Goal: Task Accomplishment & Management: Manage account settings

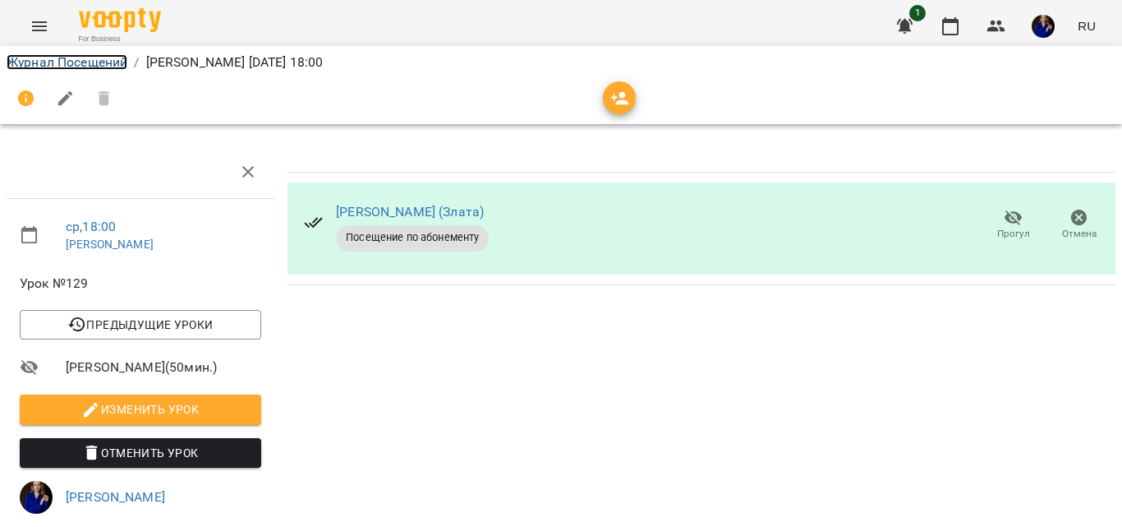
click at [81, 60] on link "Журнал Посещений" at bounding box center [67, 62] width 121 height 16
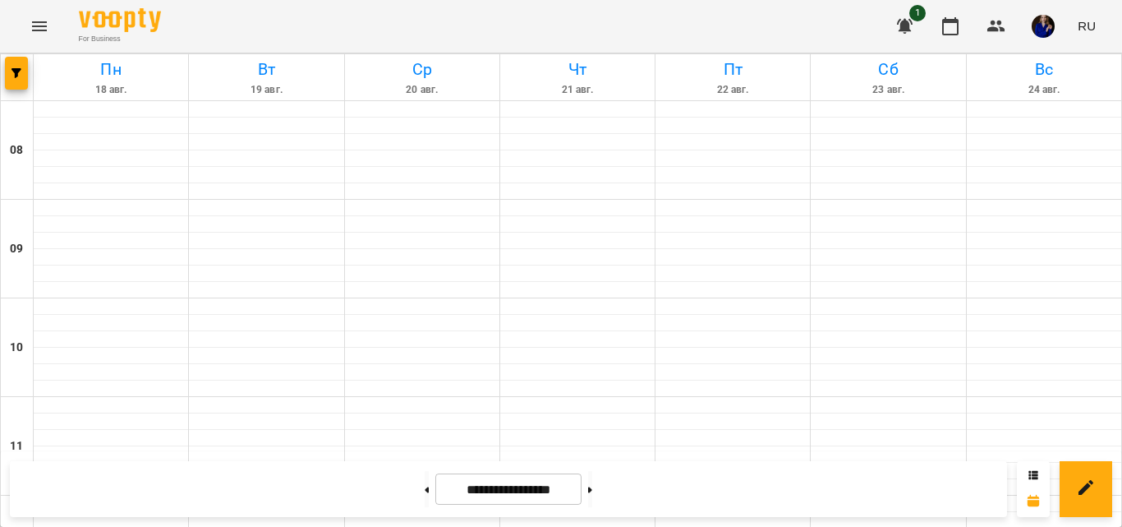
scroll to position [890, 0]
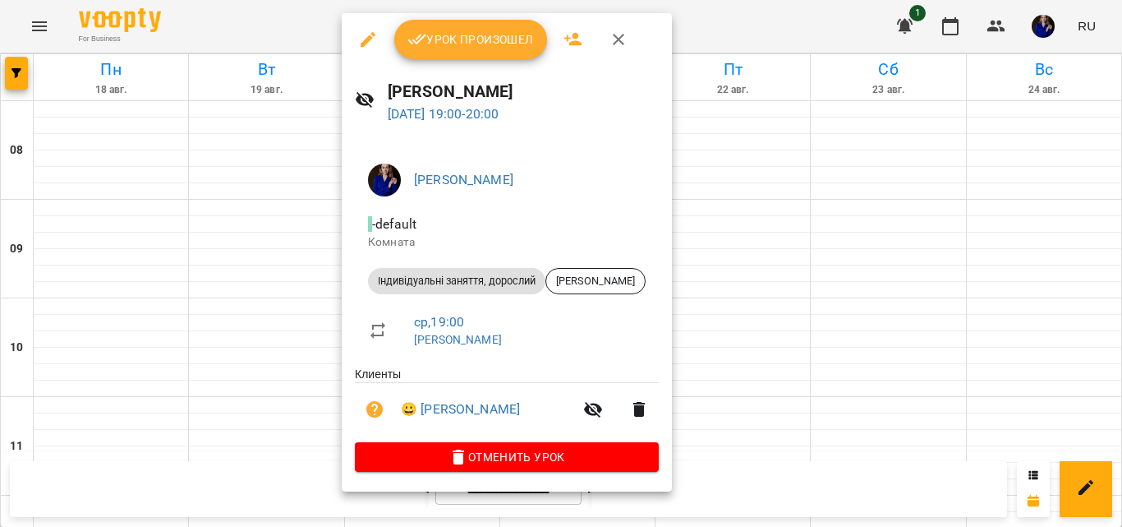
click at [504, 49] on span "Урок произошел" at bounding box center [470, 40] width 127 height 20
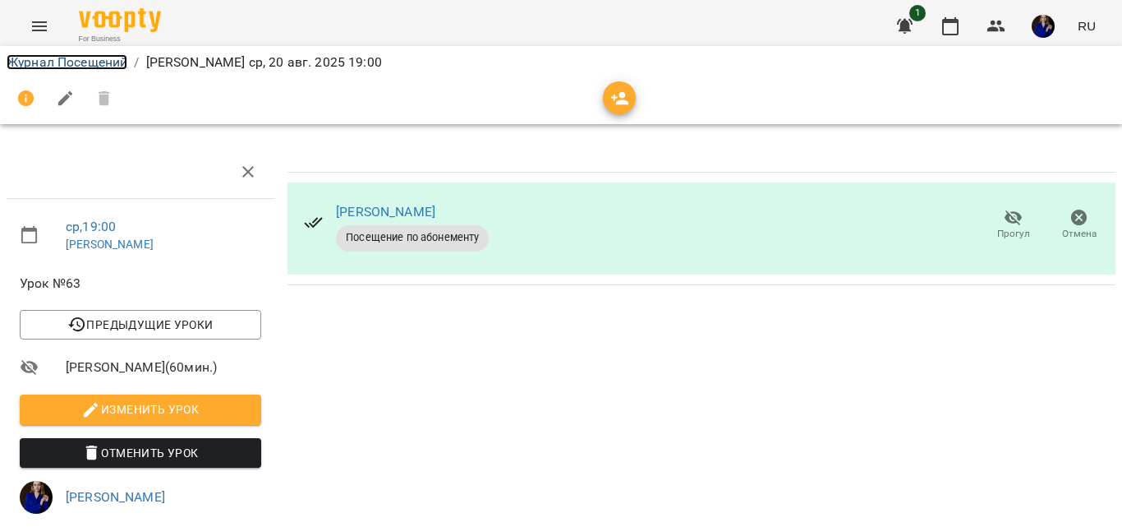
click at [53, 58] on link "Журнал Посещений" at bounding box center [67, 62] width 121 height 16
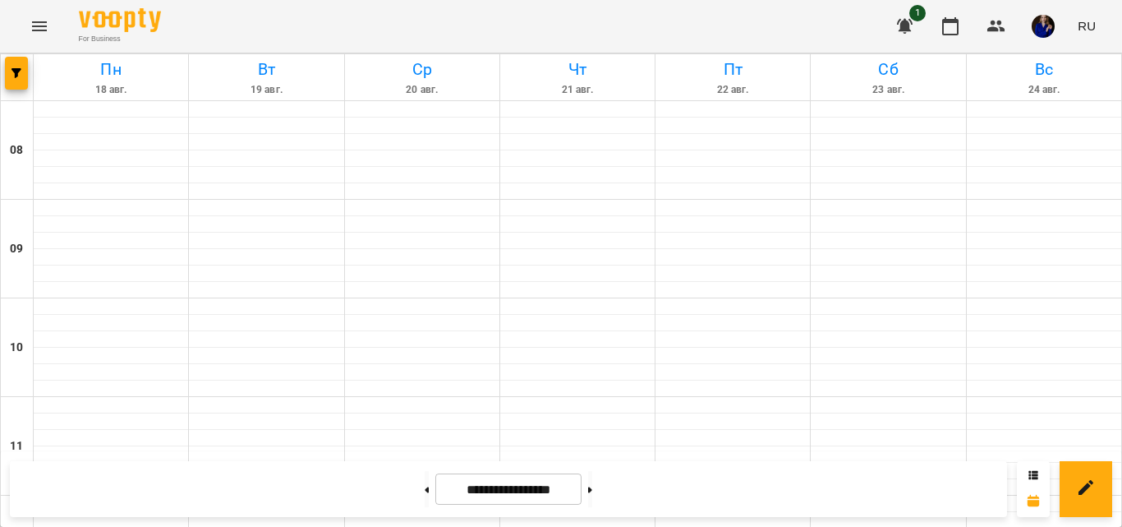
scroll to position [626, 0]
